Goal: Task Accomplishment & Management: Use online tool/utility

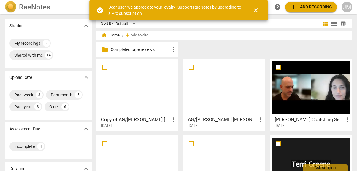
click at [255, 11] on span "close" at bounding box center [256, 10] width 7 height 7
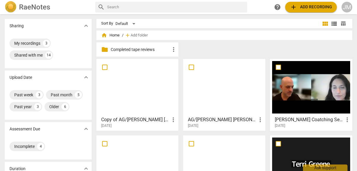
click at [303, 7] on span "add Add recording" at bounding box center [311, 7] width 42 height 7
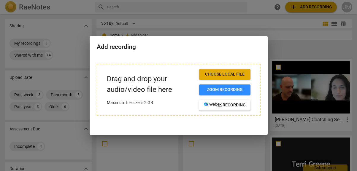
click at [299, 59] on div at bounding box center [178, 85] width 357 height 171
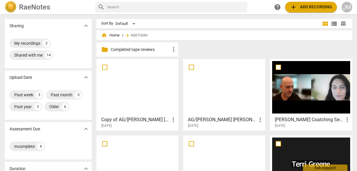
click at [305, 8] on span "add Add recording" at bounding box center [311, 7] width 42 height 7
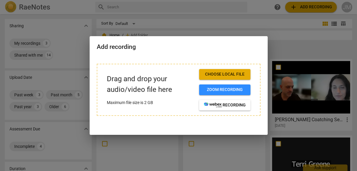
click at [305, 8] on div at bounding box center [178, 85] width 357 height 171
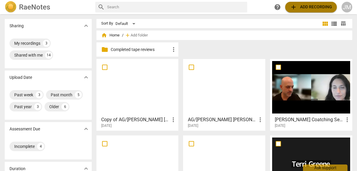
click at [305, 8] on span "add Add recording" at bounding box center [311, 7] width 42 height 7
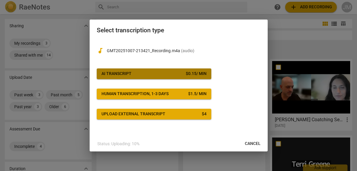
click at [129, 74] on div "AI Transcript" at bounding box center [117, 74] width 30 height 6
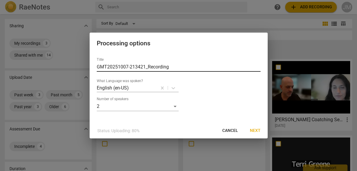
click at [169, 68] on input "GMT20251007-213421_Recording" at bounding box center [179, 67] width 164 height 10
click at [107, 68] on input "GMT20251007 DK/JMC" at bounding box center [179, 67] width 164 height 10
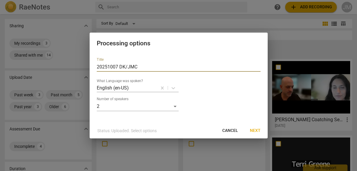
type input "20251007 DK/JMC"
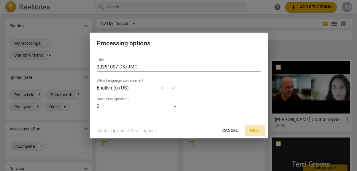
click at [254, 131] on span "Next" at bounding box center [255, 131] width 11 height 6
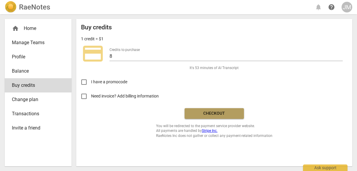
click at [222, 116] on span "Checkout" at bounding box center [215, 114] width 50 height 6
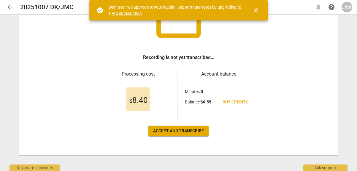
scroll to position [60, 0]
click at [187, 132] on span "Accept and transcribe" at bounding box center [178, 131] width 51 height 6
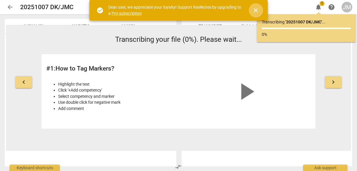
click at [259, 9] on span "close" at bounding box center [256, 10] width 7 height 7
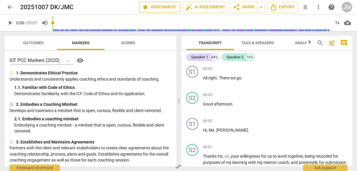
click at [154, 4] on span "star Assessment" at bounding box center [160, 7] width 36 height 7
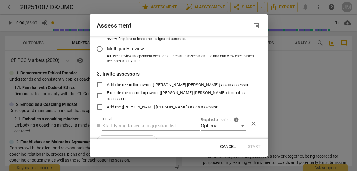
scroll to position [67, 0]
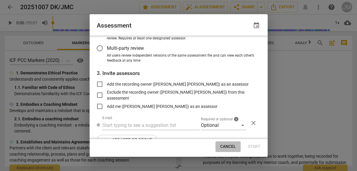
click at [229, 145] on span "Cancel" at bounding box center [228, 147] width 16 height 6
radio input "false"
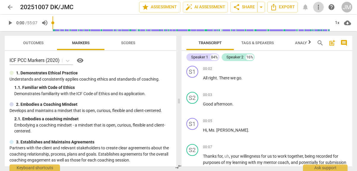
click at [318, 7] on span "more_vert" at bounding box center [318, 7] width 7 height 7
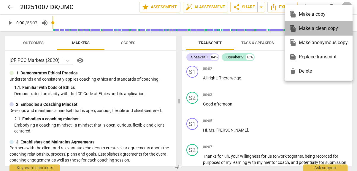
click at [312, 29] on div "file_copy Make a clean copy" at bounding box center [319, 28] width 59 height 14
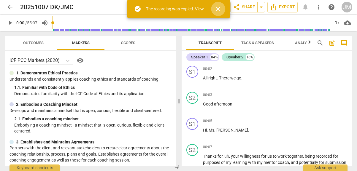
click at [220, 11] on span "close" at bounding box center [218, 8] width 7 height 7
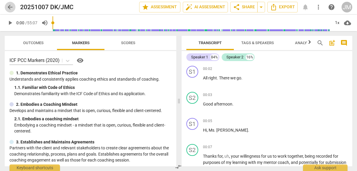
click at [9, 9] on span "arrow_back" at bounding box center [10, 7] width 7 height 7
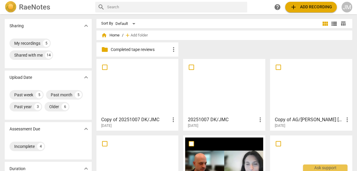
click at [141, 72] on div at bounding box center [138, 87] width 78 height 53
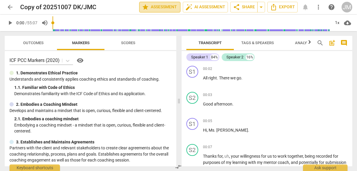
click at [158, 9] on span "star Assessment" at bounding box center [160, 7] width 36 height 7
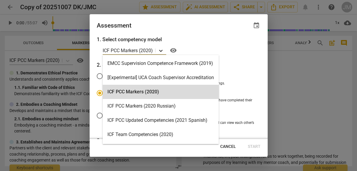
click at [160, 51] on icon at bounding box center [161, 51] width 6 height 6
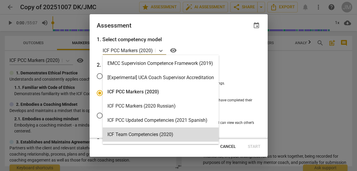
scroll to position [78, 0]
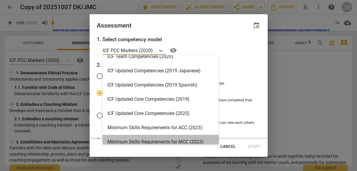
click at [197, 141] on div "Minimum Skills Requirements for MCC (2023)" at bounding box center [161, 142] width 116 height 14
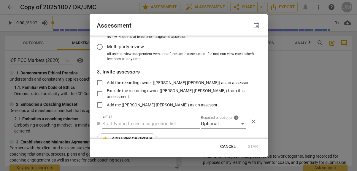
scroll to position [72, 0]
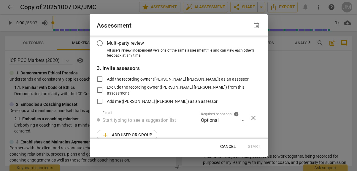
radio input "false"
click at [102, 79] on input "Add the recording owner (Joyce McEwen Crane) as an assessor" at bounding box center [100, 79] width 14 height 14
checkbox input "true"
click at [251, 144] on span "Start" at bounding box center [254, 147] width 13 height 6
radio input "false"
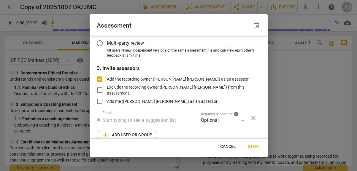
type input "Joyce McEwen Crane <jmcewencrane@kansasleadershipcenter.org>"
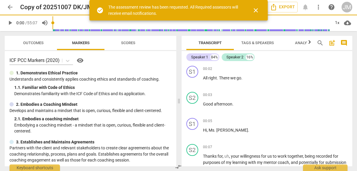
scroll to position [45, 0]
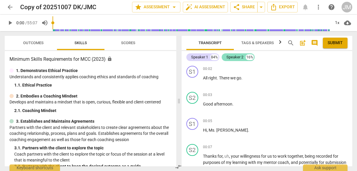
click at [240, 55] on div "Speaker 2" at bounding box center [235, 57] width 17 height 6
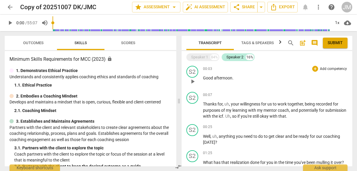
drag, startPoint x: 239, startPoint y: 57, endPoint x: 233, endPoint y: 64, distance: 9.3
click at [233, 64] on div "S2 play_arrow pause 00:03 + Add competency keyboard_arrow_right Good afternoon ." at bounding box center [267, 77] width 171 height 26
click at [204, 58] on div "Speaker 1" at bounding box center [199, 57] width 17 height 6
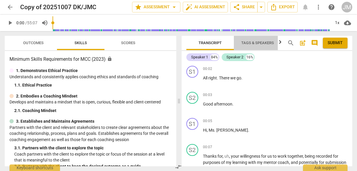
click at [251, 43] on span "Tags & Speakers" at bounding box center [258, 43] width 33 height 4
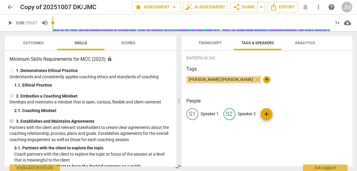
click at [245, 111] on p "Speaker 2" at bounding box center [247, 114] width 18 height 6
type input "Coach"
click at [211, 113] on p "Speaker 1" at bounding box center [210, 114] width 18 height 6
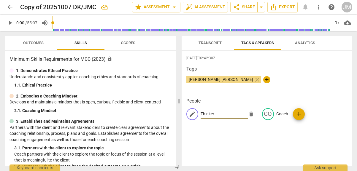
type input "Thinker"
click at [292, 142] on div "2025-10-08T02:42:30Z Tags Joyce McEwen Crane close + People edit Thinker delete…" at bounding box center [267, 109] width 171 height 116
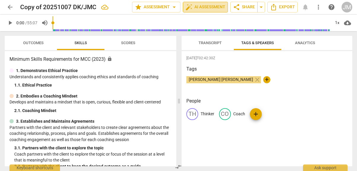
click at [195, 9] on span "auto_fix_high AI Assessment" at bounding box center [206, 7] width 40 height 7
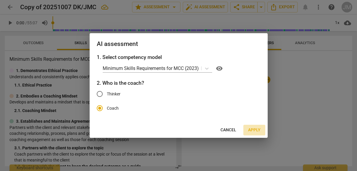
click at [250, 128] on span "Apply" at bounding box center [254, 130] width 12 height 6
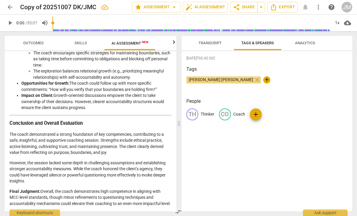
scroll to position [1001, 0]
